Goal: Task Accomplishment & Management: Manage account settings

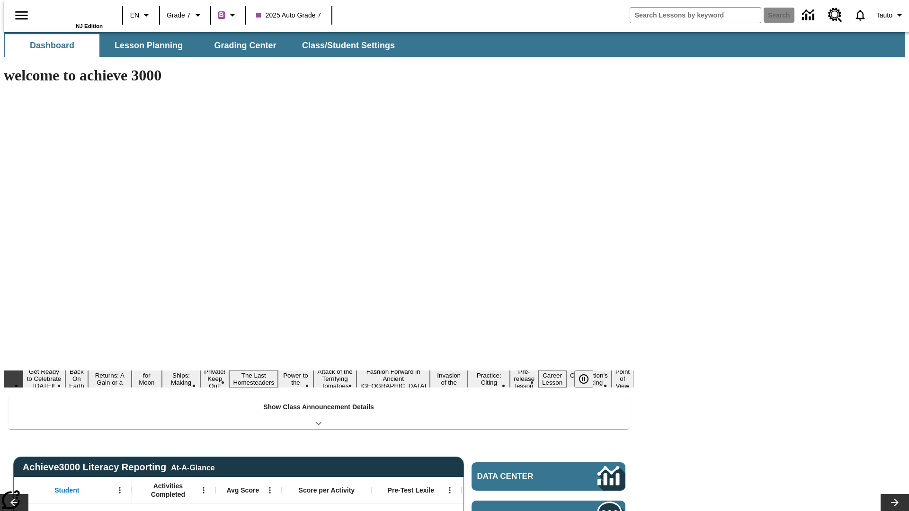
type input "-1"
click at [344, 45] on span "Class/Student Settings" at bounding box center [349, 45] width 93 height 11
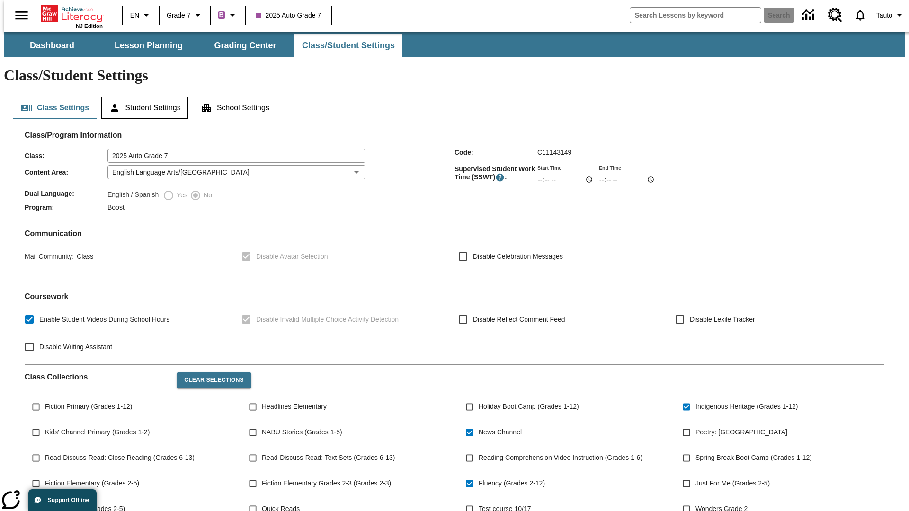
click at [143, 97] on button "Student Settings" at bounding box center [144, 108] width 87 height 23
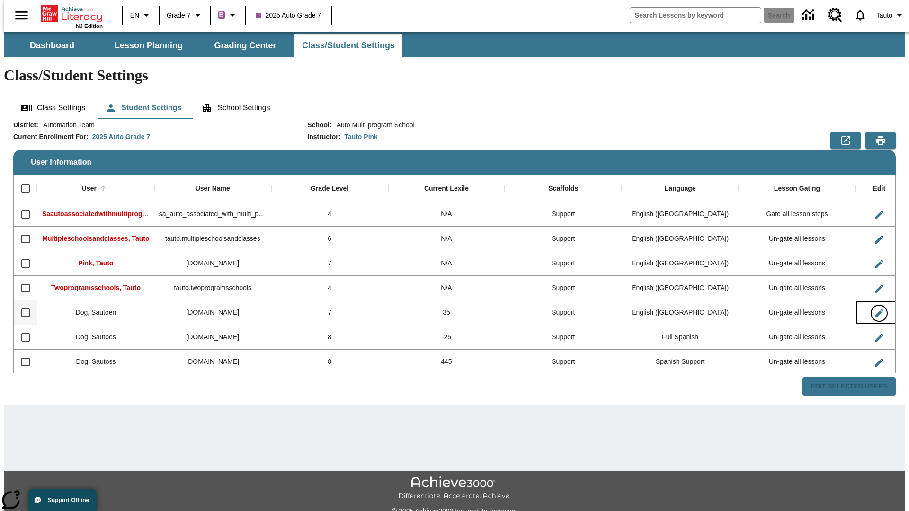
click at [875, 309] on icon "Edit User" at bounding box center [879, 313] width 9 height 9
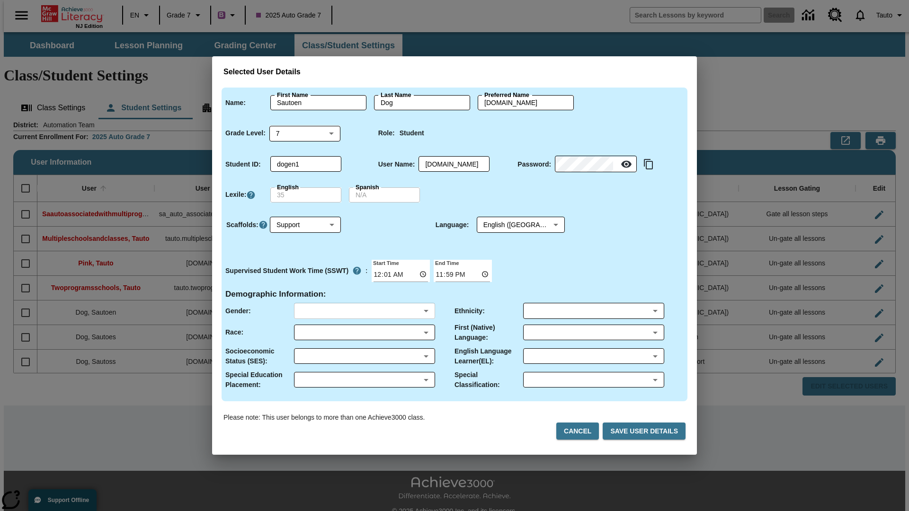
click at [364, 311] on body "Skip to main content NJ Edition EN Grade 7 B 2025 Auto Grade 7 Search 0 Tauto D…" at bounding box center [455, 282] width 902 height 500
click at [364, 332] on body "Skip to main content NJ Edition EN Grade 7 B 2025 Auto Grade 7 Search 0 Tauto D…" at bounding box center [455, 282] width 902 height 500
click at [364, 356] on body "Skip to main content NJ Edition EN Grade 7 B 2025 Auto Grade 7 Search 0 Tauto D…" at bounding box center [455, 282] width 902 height 500
click at [364, 380] on body "Skip to main content NJ Edition EN Grade 7 B 2025 Auto Grade 7 Search 0 Tauto D…" at bounding box center [455, 282] width 902 height 500
click at [593, 311] on body "Skip to main content NJ Edition EN Grade 7 B 2025 Auto Grade 7 Search 0 Tauto D…" at bounding box center [455, 282] width 902 height 500
